Goal: Task Accomplishment & Management: Complete application form

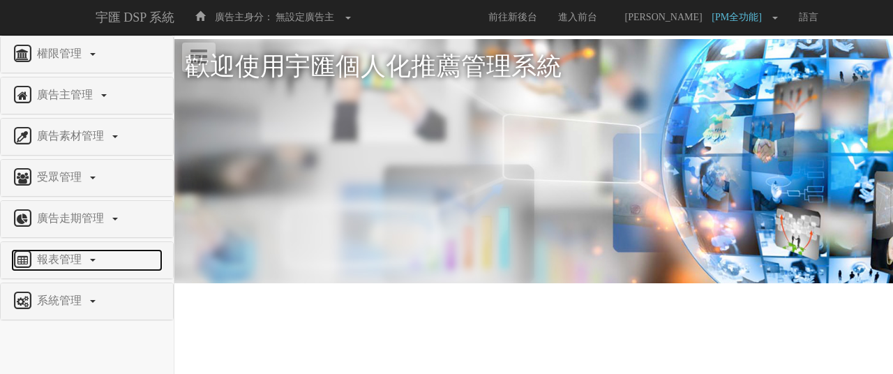
click at [73, 253] on span "報表管理" at bounding box center [60, 259] width 55 height 12
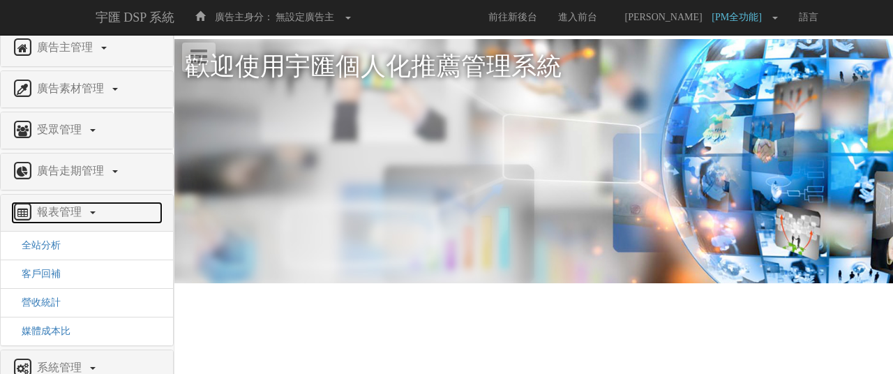
scroll to position [70, 0]
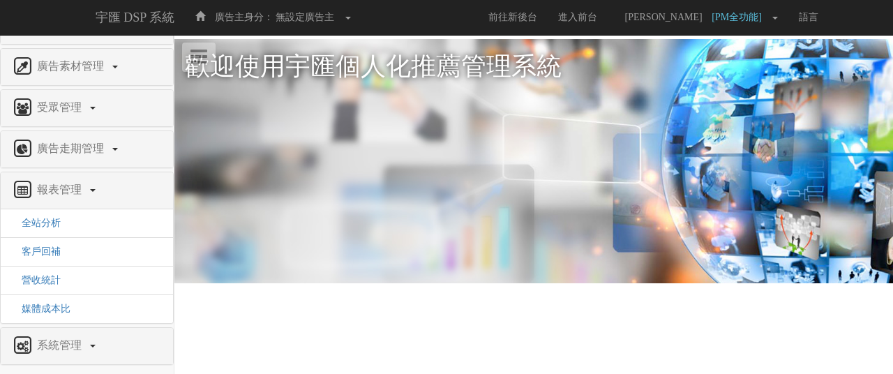
click at [80, 355] on div "系統管理" at bounding box center [87, 346] width 172 height 36
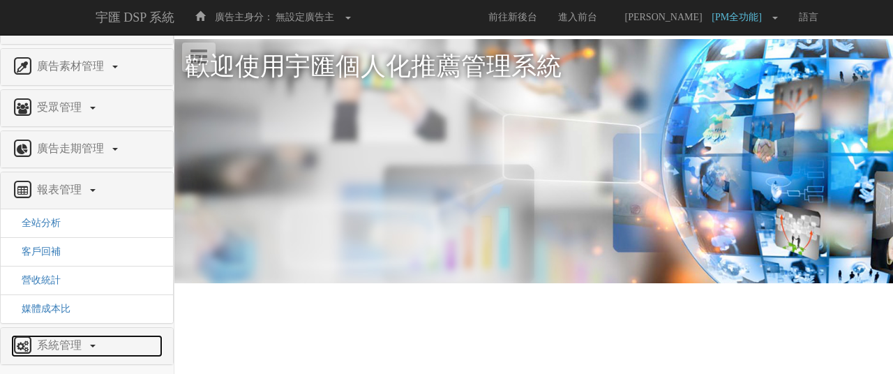
click at [81, 339] on span "系統管理" at bounding box center [60, 345] width 55 height 12
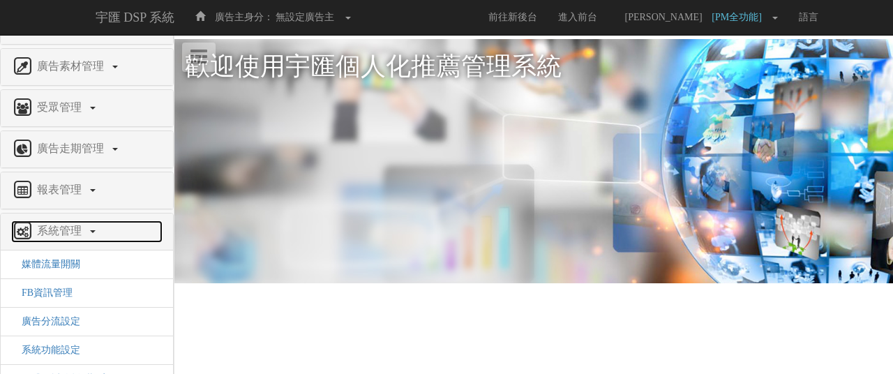
scroll to position [124, 0]
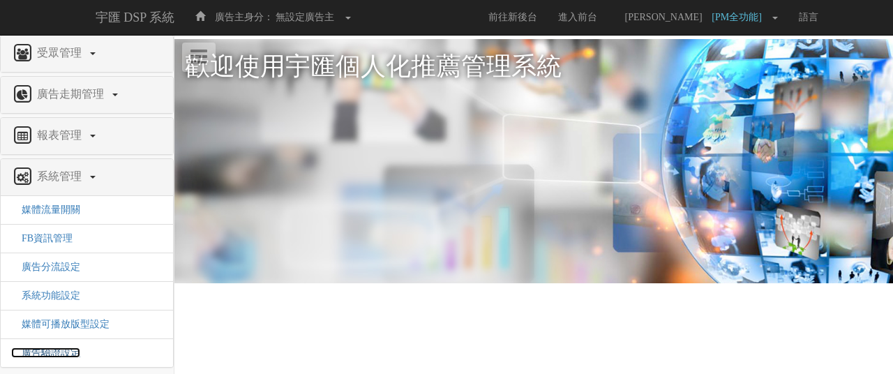
click at [63, 351] on span "廣告驗證設定" at bounding box center [45, 353] width 69 height 10
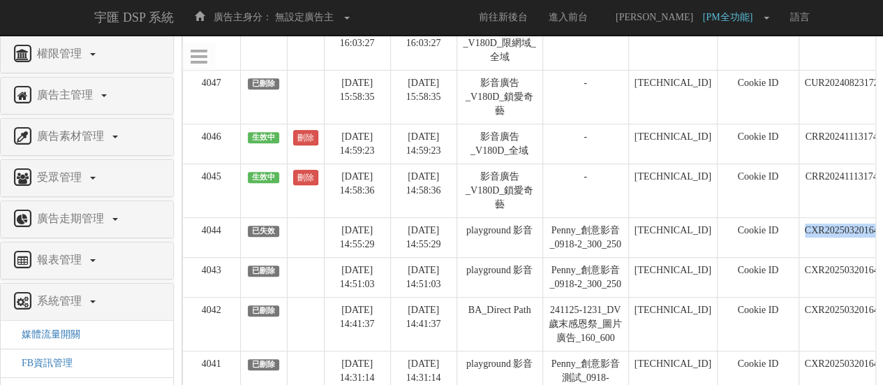
scroll to position [0, 194]
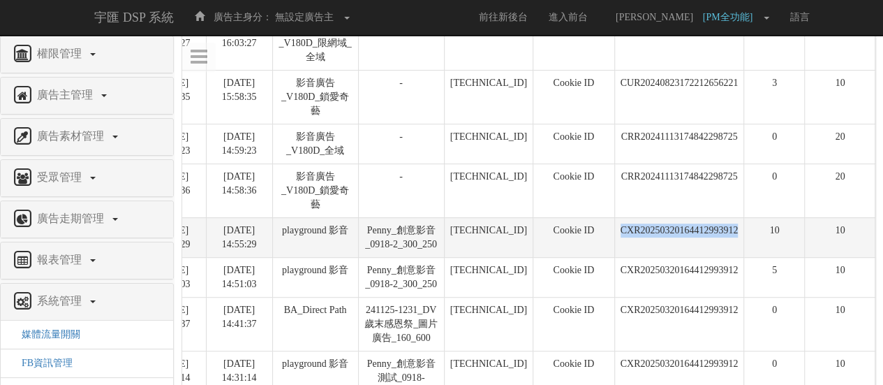
drag, startPoint x: 801, startPoint y: 226, endPoint x: 737, endPoint y: 228, distance: 64.2
click at [737, 228] on td "CXR20250320164412993912" at bounding box center [679, 237] width 130 height 40
copy td "CXR20250320164412993912"
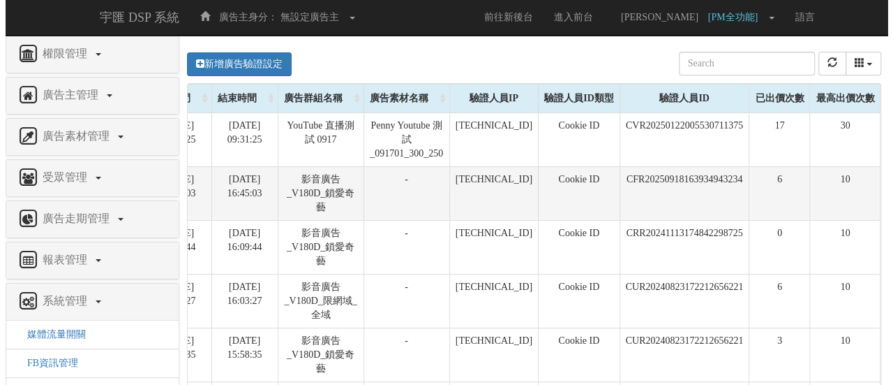
scroll to position [0, 0]
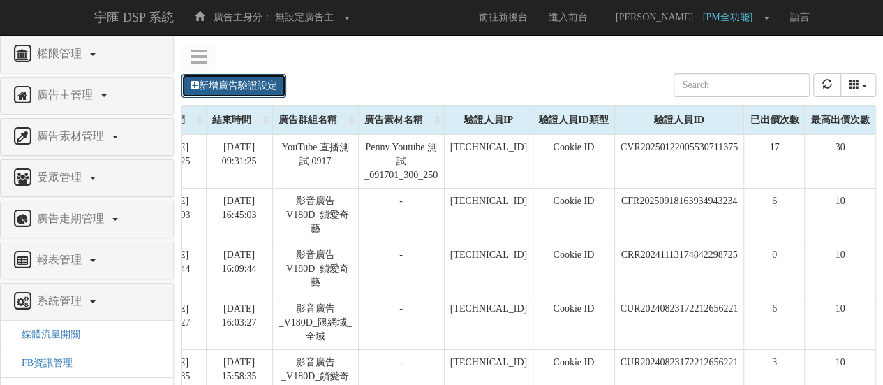
click at [237, 84] on link "新增廣告驗證設定" at bounding box center [233, 86] width 105 height 24
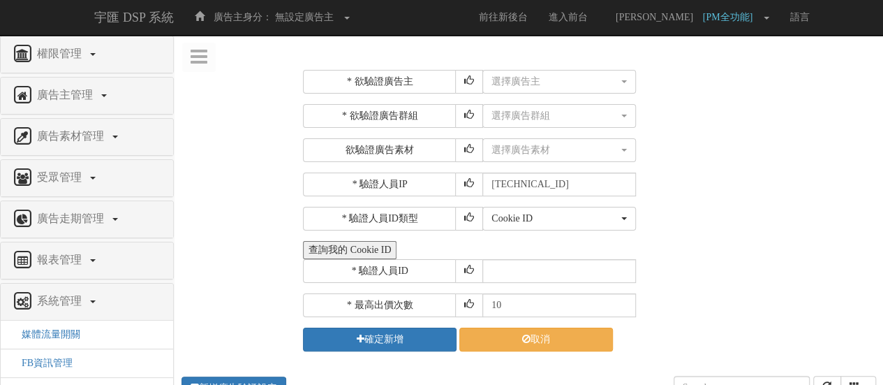
scroll to position [0, 184]
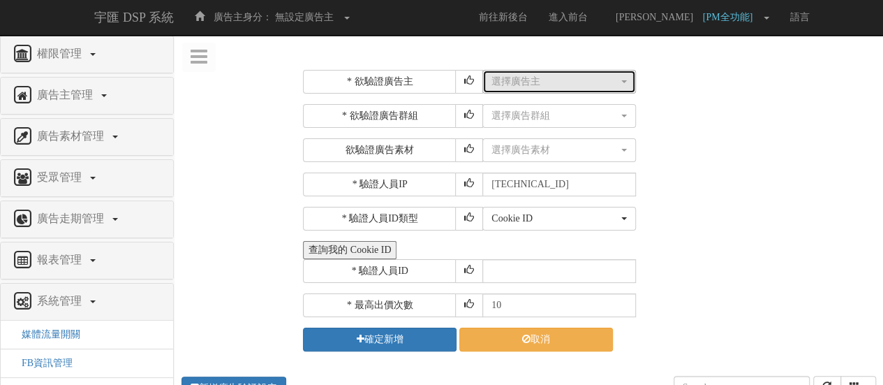
click at [515, 83] on div "選擇廣告主" at bounding box center [554, 82] width 127 height 14
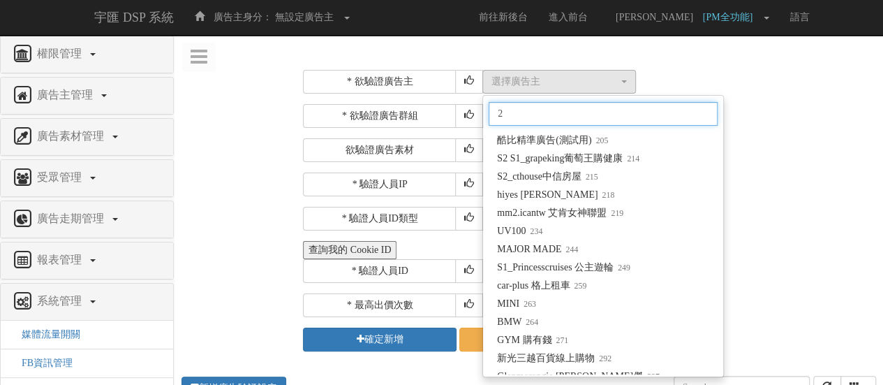
scroll to position [0, 0]
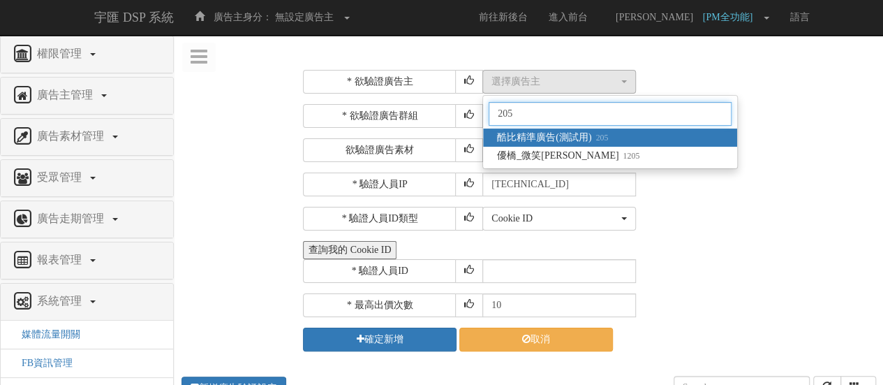
type input "205"
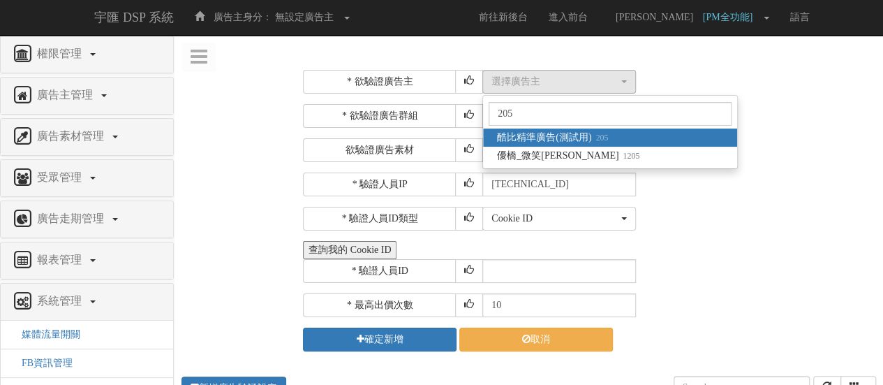
click at [592, 135] on small "205" at bounding box center [599, 138] width 17 height 10
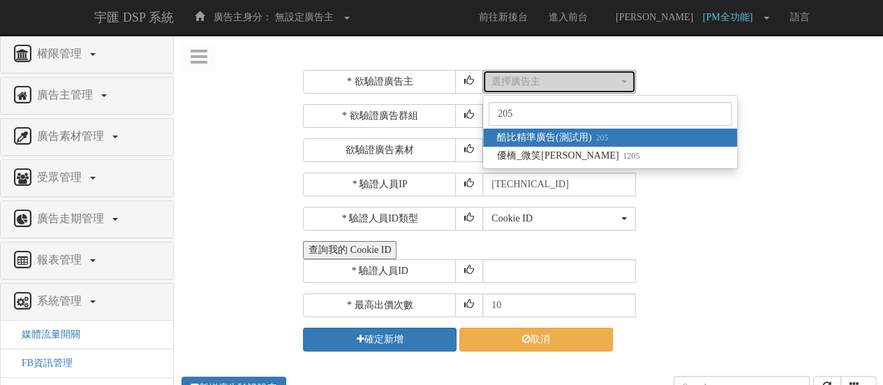
select select "205"
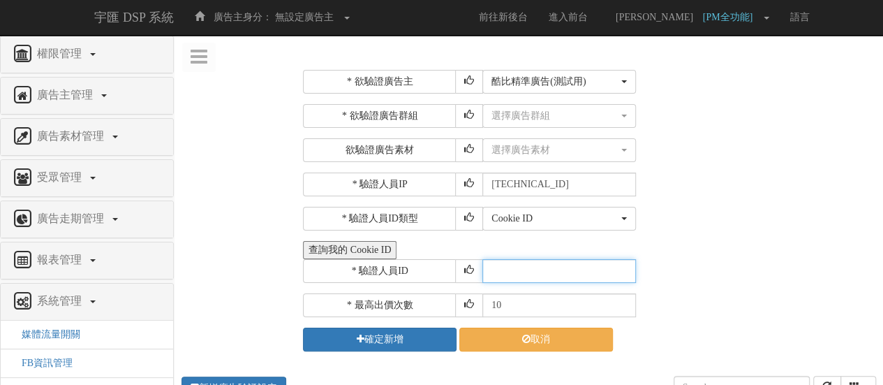
click at [588, 265] on input "text" at bounding box center [559, 271] width 154 height 24
paste input "CXR20250320164412993912"
click at [489, 268] on input "CXR20250320164412993912" at bounding box center [559, 271] width 154 height 24
type input "CXR20250320164412993912"
click at [741, 183] on div "* 驗證人員IP [TECHNICAL_ID]" at bounding box center [587, 184] width 569 height 24
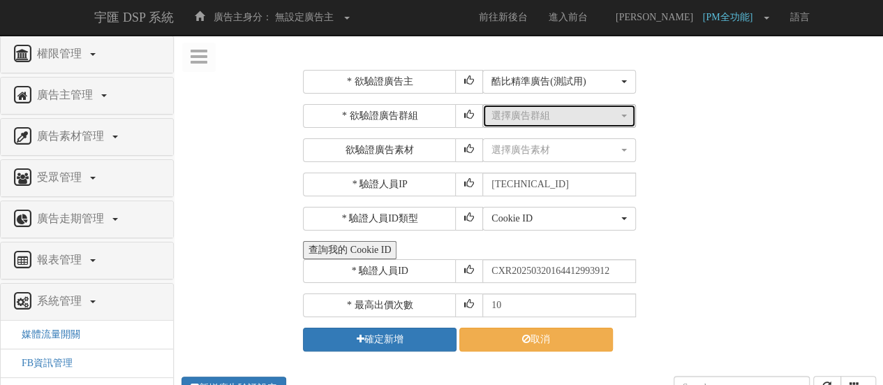
click at [576, 117] on div "選擇廣告群組" at bounding box center [554, 116] width 127 height 14
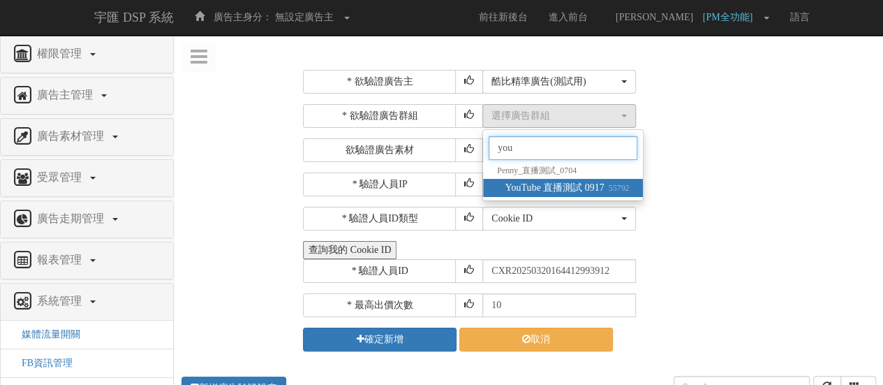
type input "you"
click at [612, 191] on small "55792" at bounding box center [616, 188] width 25 height 10
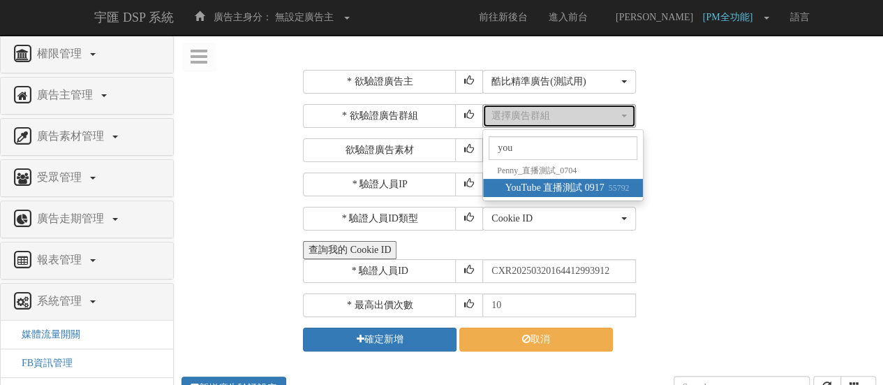
select select "55792"
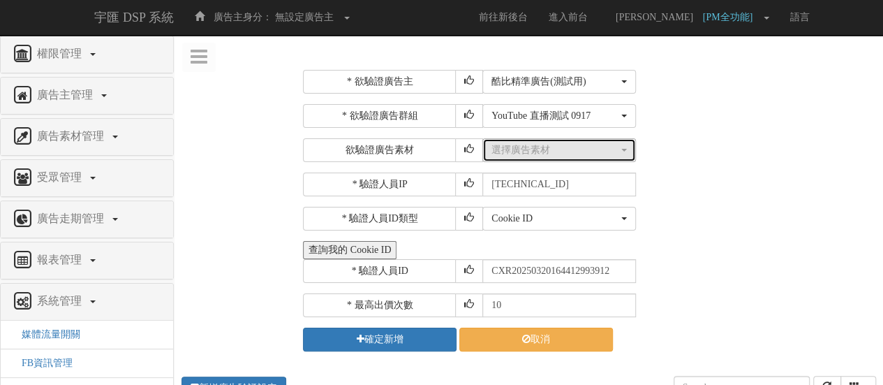
click at [591, 157] on button "選擇廣告素材" at bounding box center [559, 150] width 154 height 24
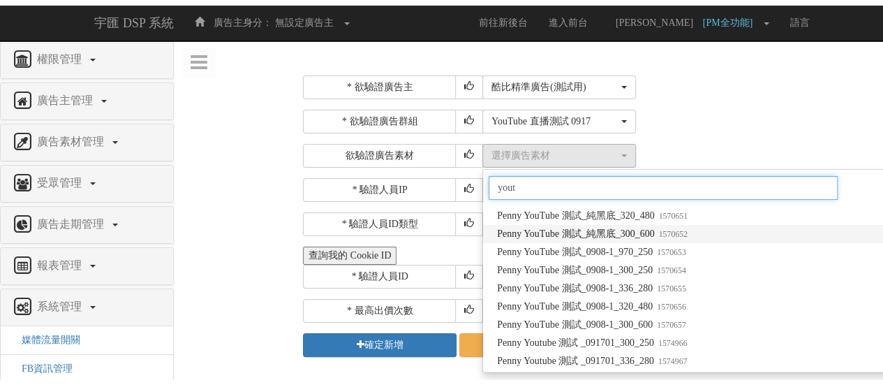
scroll to position [89, 0]
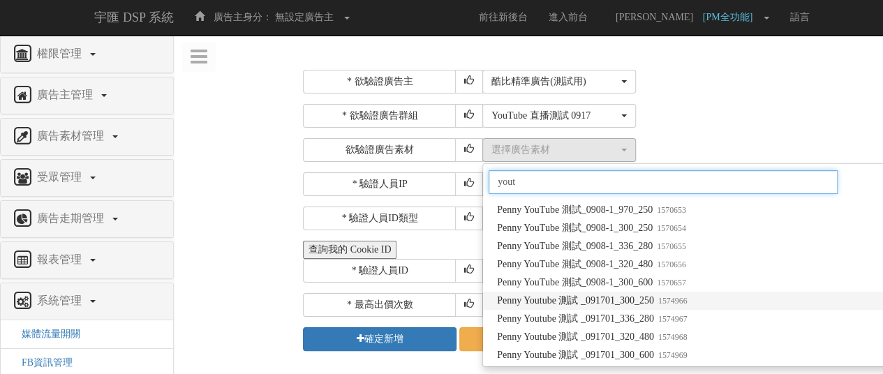
type input "yout"
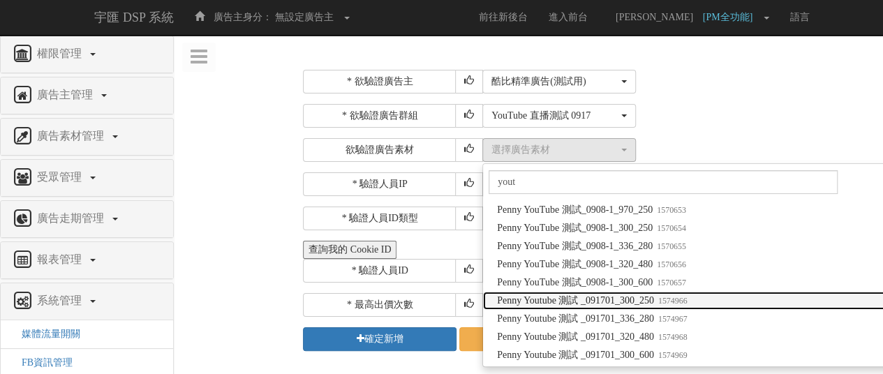
click at [687, 296] on small "1574966" at bounding box center [670, 301] width 33 height 10
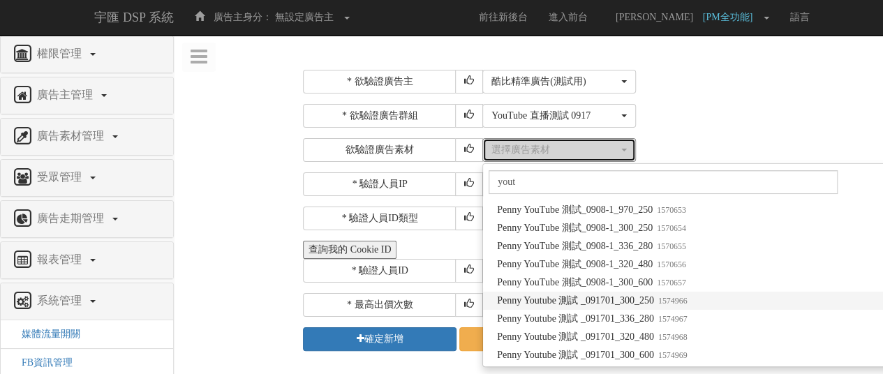
select select "1574966"
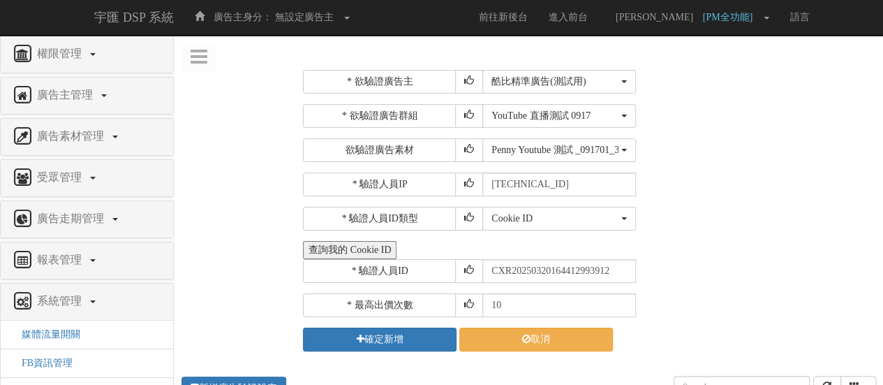
click at [787, 225] on div "Cookie ID ADID IDFA Cookie ID" at bounding box center [677, 219] width 390 height 24
click at [550, 308] on input "10" at bounding box center [559, 305] width 154 height 24
type input "1"
type input "0"
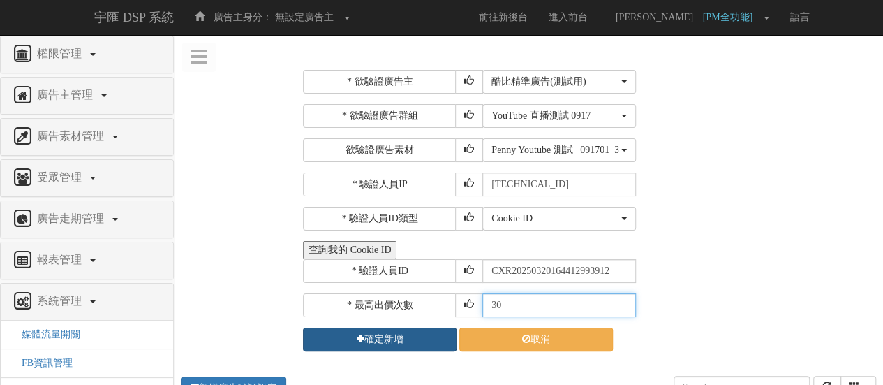
type input "30"
click at [417, 345] on button "確定新增" at bounding box center [380, 339] width 154 height 24
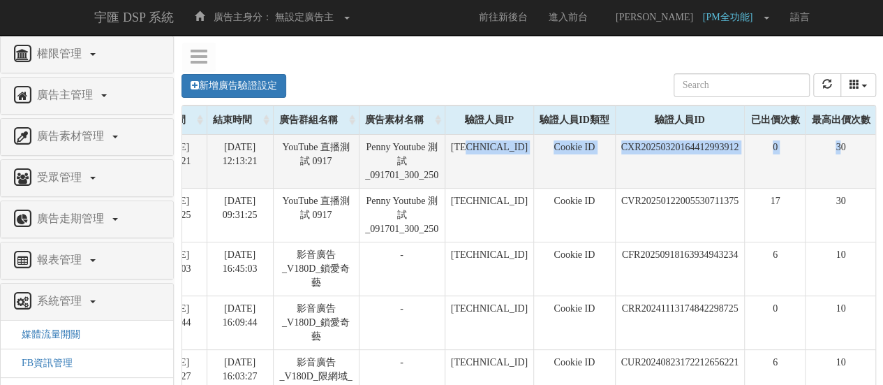
drag, startPoint x: 472, startPoint y: 165, endPoint x: 849, endPoint y: 178, distance: 377.8
click at [849, 178] on tr "4052 生效中 刪除 [DATE] 12:13:21 [DATE] 12:13:21 YouTube 直播測試 0917 Penny Youtube 測試 …" at bounding box center [437, 161] width 877 height 54
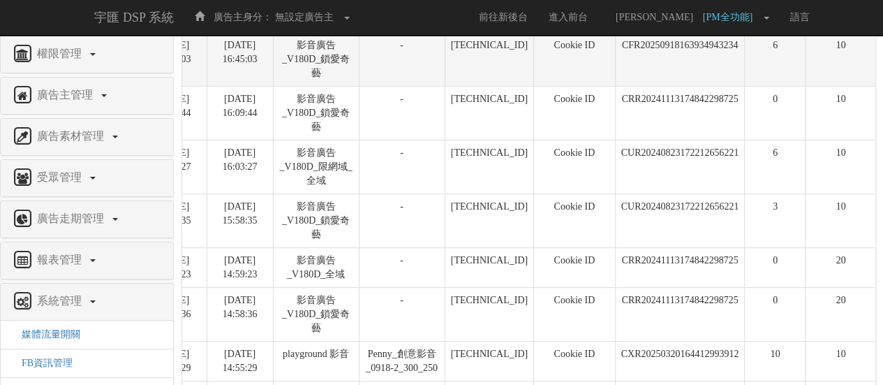
scroll to position [349, 0]
